Goal: Task Accomplishment & Management: Use online tool/utility

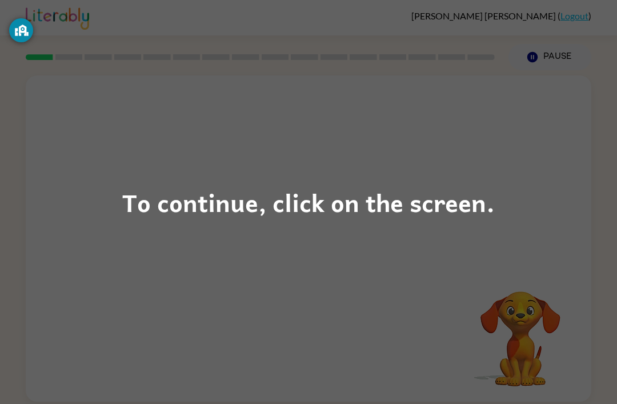
click at [529, 176] on div "To continue, click on the screen." at bounding box center [308, 202] width 617 height 404
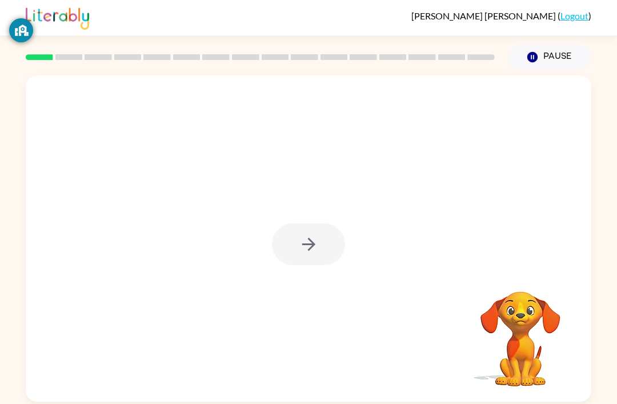
click at [616, 65] on div "[PERSON_NAME] [PERSON_NAME] ( Logout ) Pause Pause Your browser must support pl…" at bounding box center [308, 202] width 617 height 404
click at [296, 250] on button "button" at bounding box center [308, 245] width 73 height 42
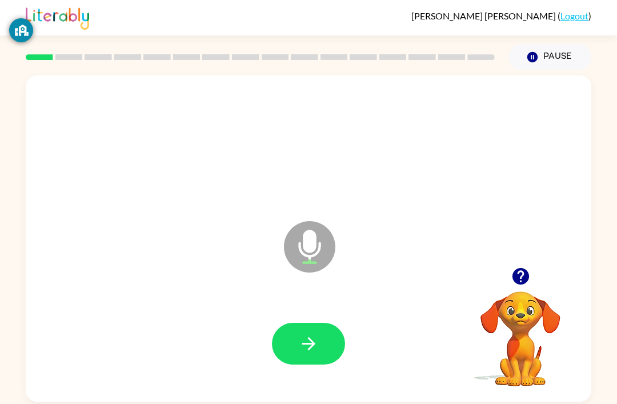
click at [319, 346] on button "button" at bounding box center [308, 344] width 73 height 42
click at [318, 337] on icon "button" at bounding box center [309, 344] width 20 height 20
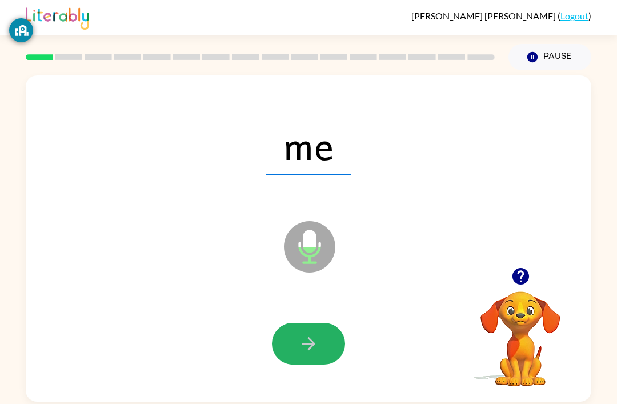
click at [298, 333] on button "button" at bounding box center [308, 344] width 73 height 42
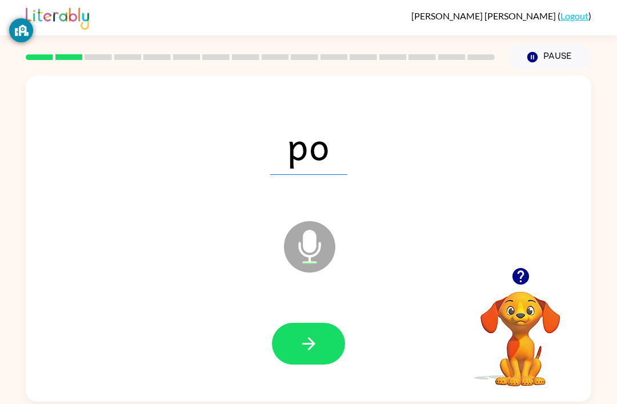
click at [307, 349] on icon "button" at bounding box center [309, 344] width 20 height 20
click at [307, 350] on icon "button" at bounding box center [309, 344] width 20 height 20
click at [309, 335] on button "button" at bounding box center [308, 344] width 73 height 42
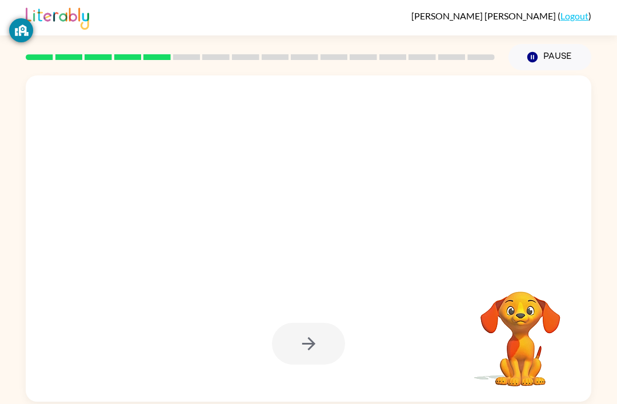
click at [600, 115] on div "Your browser must support playing .mp4 files to use Literably. Please try using…" at bounding box center [308, 236] width 617 height 332
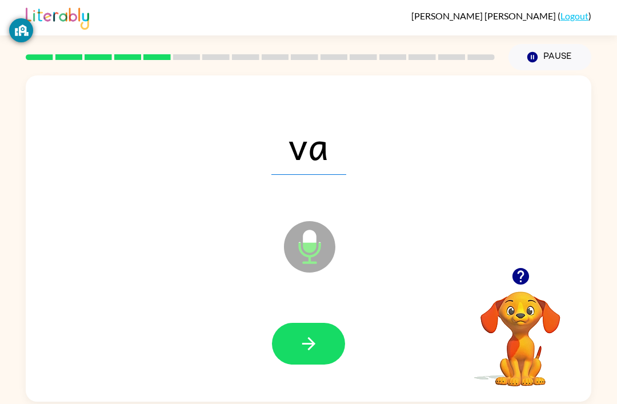
click at [315, 341] on icon "button" at bounding box center [309, 344] width 20 height 20
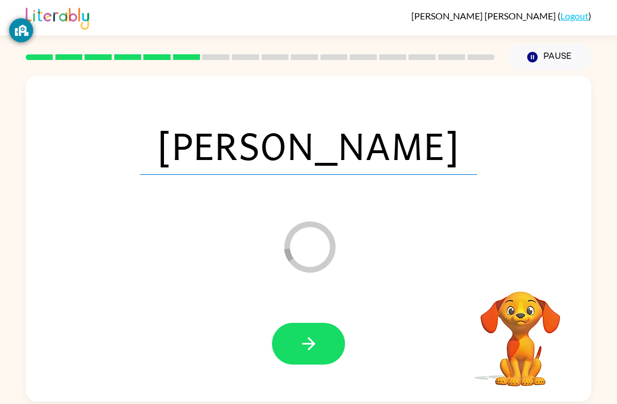
click at [309, 336] on icon "button" at bounding box center [309, 344] width 20 height 20
click at [309, 336] on div at bounding box center [308, 344] width 73 height 42
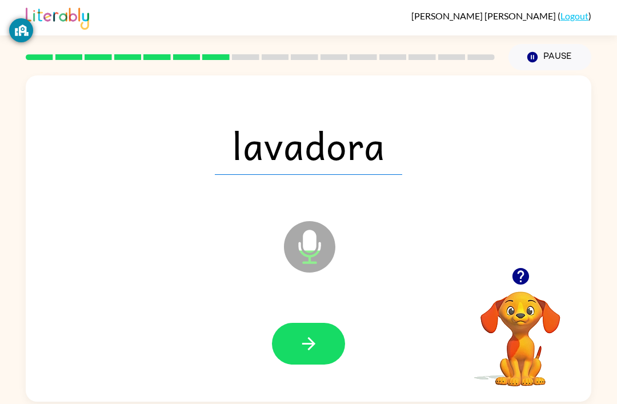
click at [329, 345] on button "button" at bounding box center [308, 344] width 73 height 42
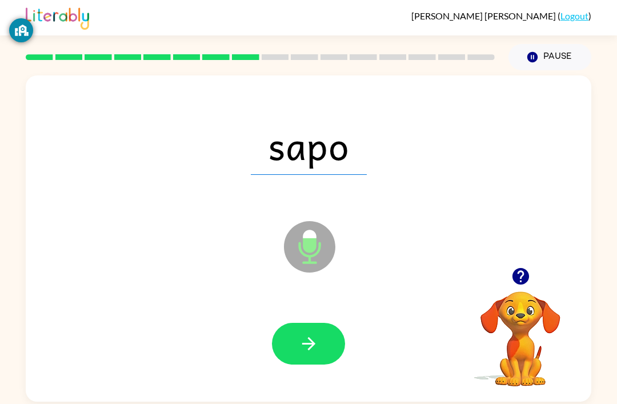
click at [312, 337] on icon "button" at bounding box center [309, 344] width 20 height 20
click at [321, 350] on button "button" at bounding box center [308, 344] width 73 height 42
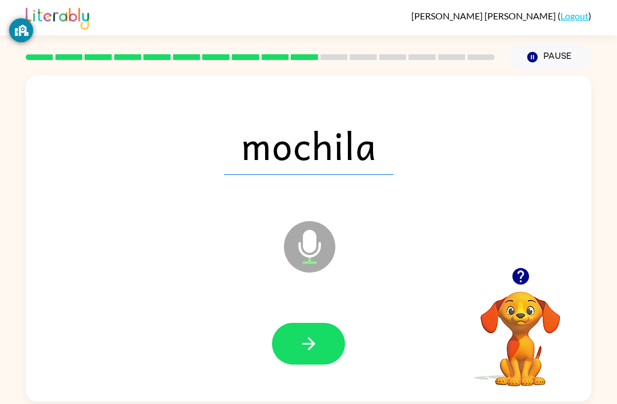
click at [320, 352] on button "button" at bounding box center [308, 344] width 73 height 42
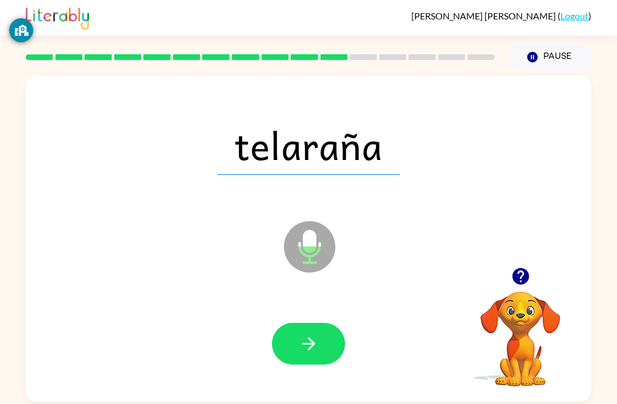
click at [303, 362] on button "button" at bounding box center [308, 344] width 73 height 42
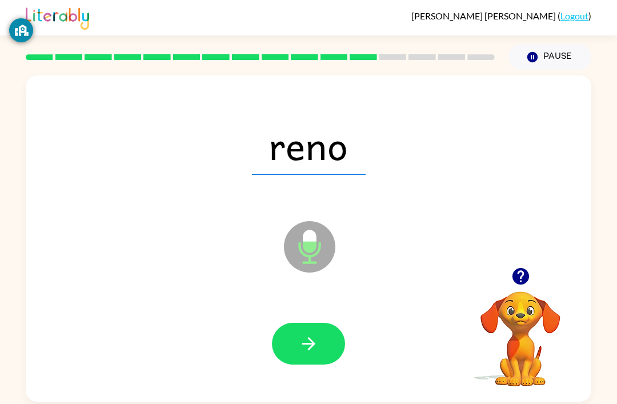
click at [306, 352] on icon "button" at bounding box center [309, 344] width 20 height 20
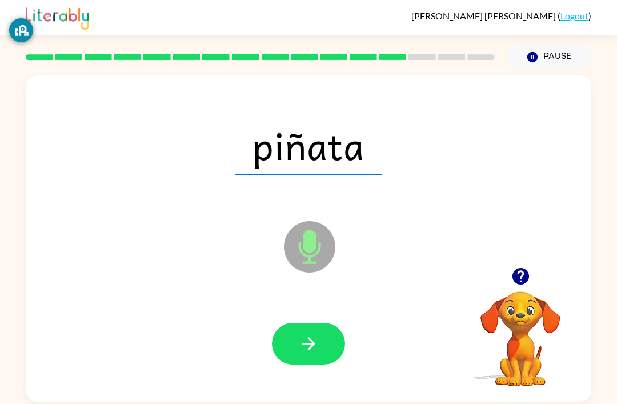
click at [326, 350] on button "button" at bounding box center [308, 344] width 73 height 42
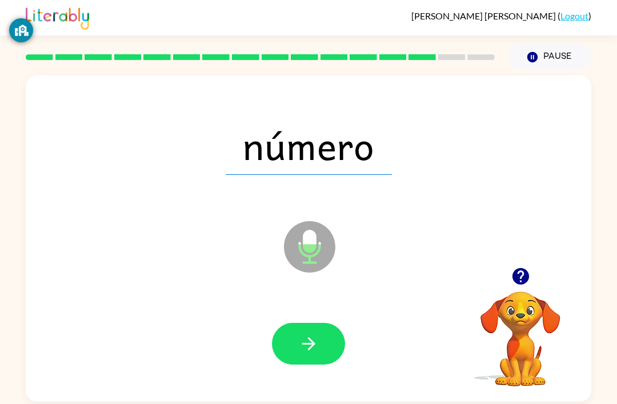
click at [330, 337] on button "button" at bounding box center [308, 344] width 73 height 42
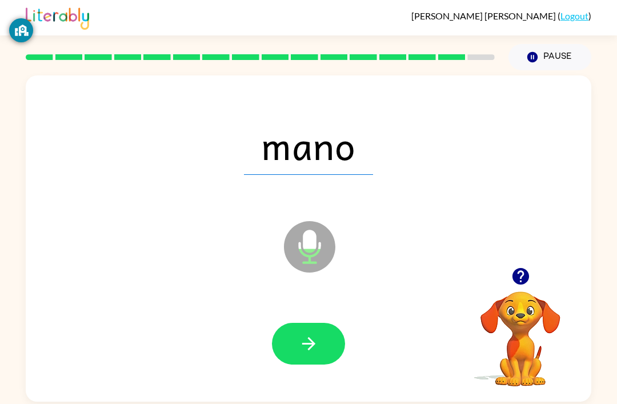
click at [317, 345] on icon "button" at bounding box center [309, 344] width 20 height 20
